Goal: Use online tool/utility: Use online tool/utility

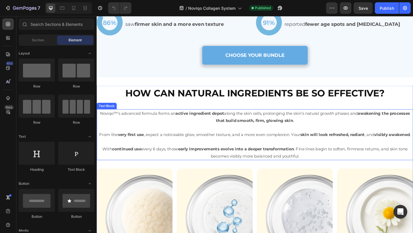
scroll to position [787, 0]
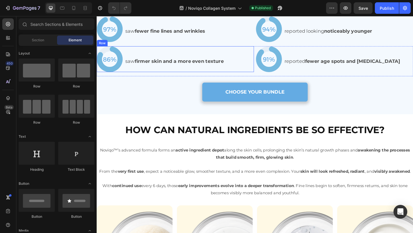
click at [189, 37] on p "saw fewer fine lines and wrinkles" at bounding box center [198, 32] width 140 height 9
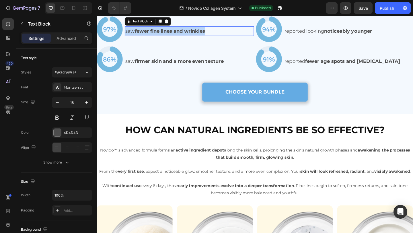
click at [189, 37] on p "saw fewer fine lines and wrinkles" at bounding box center [198, 32] width 140 height 9
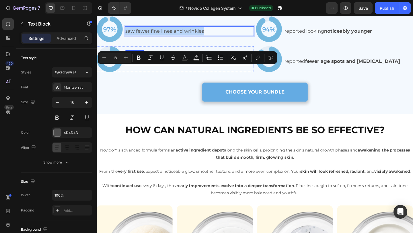
click at [182, 68] on strong "firmer skin and a more even texture" at bounding box center [186, 65] width 97 height 6
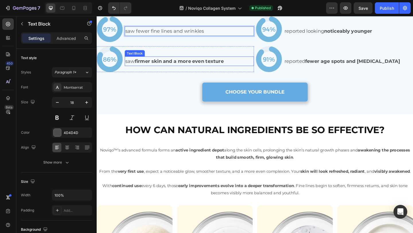
click at [182, 68] on strong "firmer skin and a more even texture" at bounding box center [186, 65] width 97 height 6
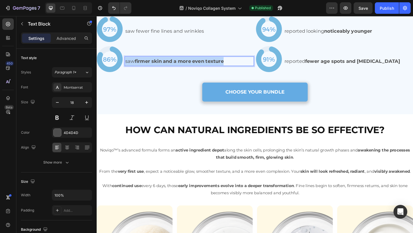
click at [182, 68] on strong "firmer skin and a more even texture" at bounding box center [186, 65] width 97 height 6
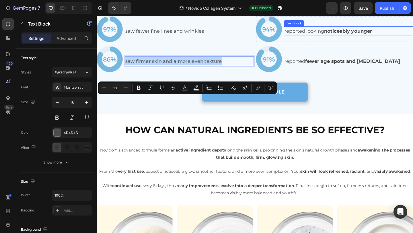
click at [317, 37] on p "reported looking noticeably younger" at bounding box center [371, 32] width 140 height 9
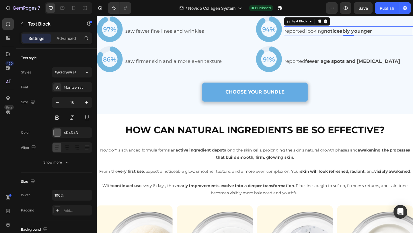
click at [317, 37] on p "reported looking noticeably younger" at bounding box center [371, 32] width 140 height 9
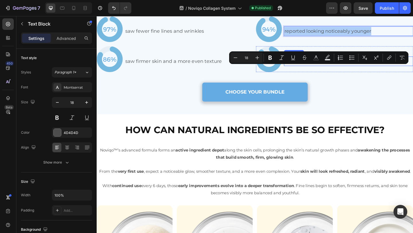
click at [315, 70] on p "reported fewer age spots and dark circles" at bounding box center [371, 65] width 140 height 9
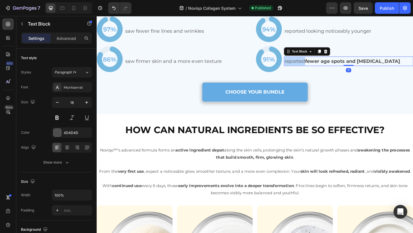
click at [315, 70] on p "reported fewer age spots and dark circles" at bounding box center [371, 65] width 140 height 9
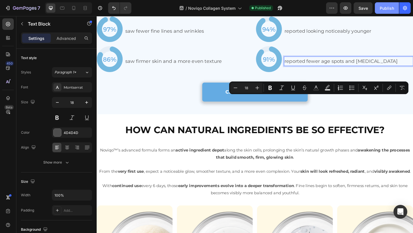
click at [391, 5] on div "Publish" at bounding box center [387, 8] width 14 height 6
